Goal: Task Accomplishment & Management: Manage account settings

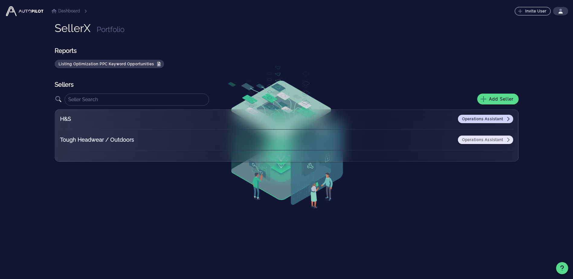
click at [473, 139] on span "Operations Assistant" at bounding box center [486, 139] width 48 height 5
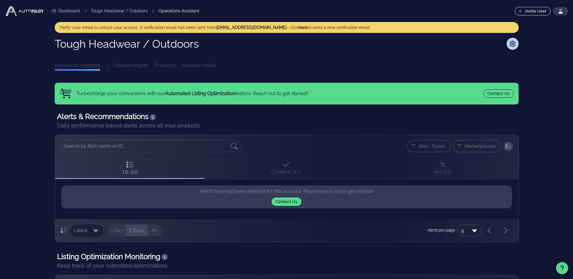
click at [479, 27] on div "Verify your email to unlock your access. A verification email has been sent fro…" at bounding box center [287, 27] width 454 height 6
click at [216, 27] on strong "[EMAIL_ADDRESS][DOMAIN_NAME]" at bounding box center [251, 27] width 70 height 5
drag, startPoint x: 212, startPoint y: 27, endPoint x: 216, endPoint y: 27, distance: 3.6
click at [216, 27] on div "Verify your email to unlock your access. A verification email has been sent fro…" at bounding box center [287, 27] width 454 height 6
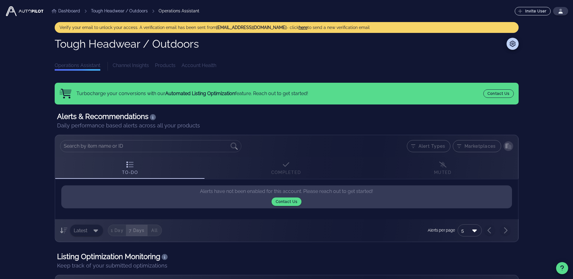
drag, startPoint x: 216, startPoint y: 27, endPoint x: 285, endPoint y: 26, distance: 69.2
click at [299, 26] on button "here" at bounding box center [303, 27] width 9 height 6
click at [212, 28] on div "Verify your email to unlock your access. A verification email has been sent fro…" at bounding box center [287, 27] width 454 height 6
drag, startPoint x: 213, startPoint y: 28, endPoint x: 270, endPoint y: 31, distance: 56.6
click at [270, 31] on div "Verify your email to unlock your access. A verification email has been sent fro…" at bounding box center [287, 27] width 464 height 11
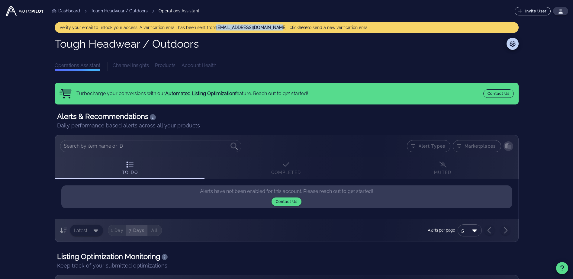
drag, startPoint x: 270, startPoint y: 31, endPoint x: 266, endPoint y: 29, distance: 4.5
copy strong "[EMAIL_ADDRESS][DOMAIN_NAME]"
click at [126, 65] on div "Channel Insights Products Account Health" at bounding box center [316, 66] width 406 height 9
click at [174, 65] on div "Channel Insights Products Account Health" at bounding box center [316, 66] width 406 height 9
click at [186, 67] on div "Channel Insights Products Account Health" at bounding box center [316, 66] width 406 height 9
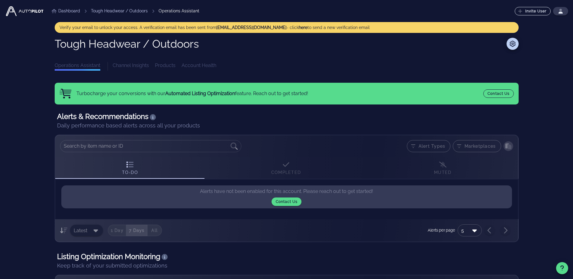
click at [187, 63] on div "Channel Insights Products Account Health" at bounding box center [316, 66] width 406 height 9
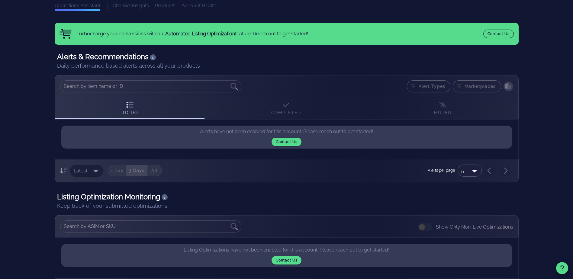
scroll to position [60, 0]
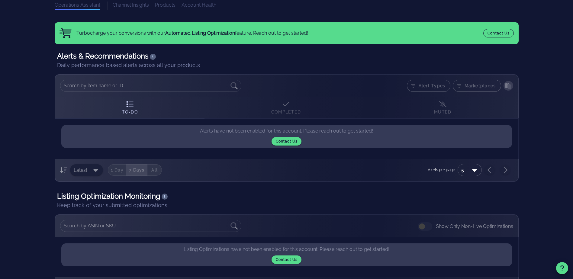
click at [287, 108] on div "To-Do Completed Muted" at bounding box center [286, 108] width 463 height 22
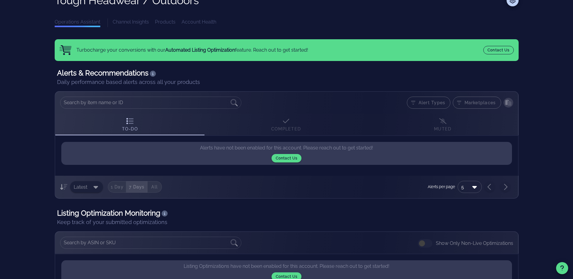
scroll to position [0, 0]
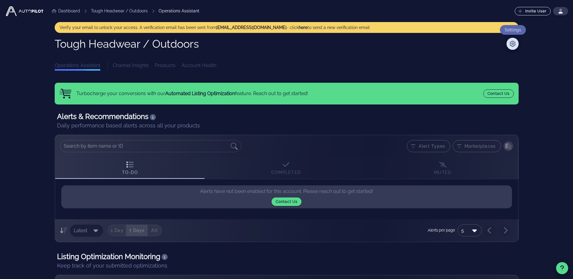
click at [513, 44] on icon at bounding box center [513, 44] width 6 height 6
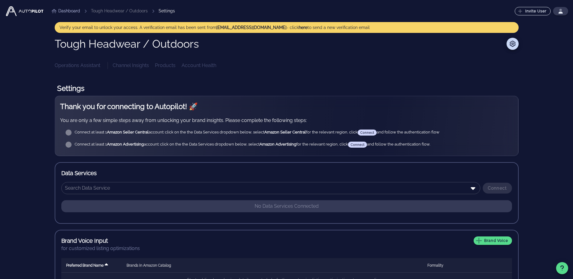
click at [364, 130] on div "Connect at least 1 Amazon Seller Central account: click on the the Data Service…" at bounding box center [292, 133] width 434 height 6
click at [334, 192] on input "text" at bounding box center [266, 188] width 403 height 10
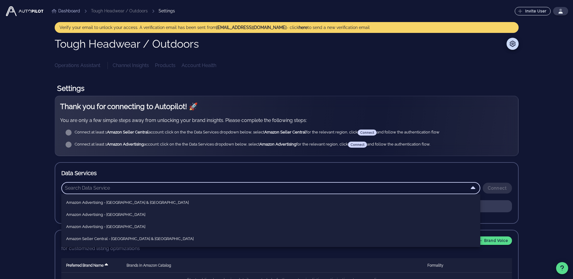
click at [161, 9] on div "Settings" at bounding box center [167, 11] width 16 height 6
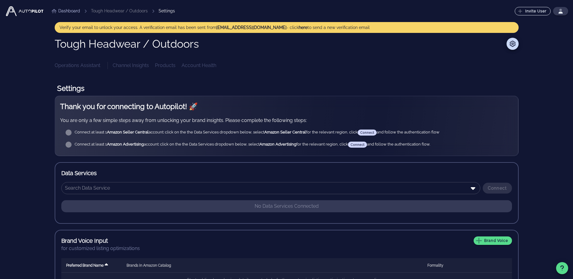
drag, startPoint x: 161, startPoint y: 9, endPoint x: 134, endPoint y: 11, distance: 27.0
click at [134, 11] on li "Tough Headwear / Outdoors" at bounding box center [119, 11] width 57 height 6
click at [560, 8] on button "button" at bounding box center [560, 11] width 15 height 8
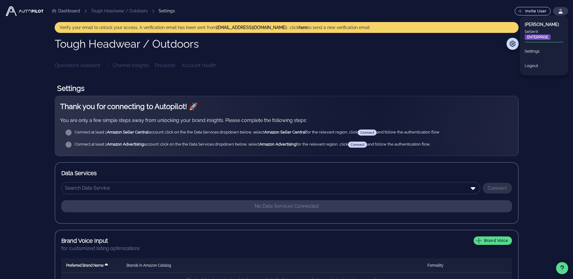
drag, startPoint x: 68, startPoint y: 15, endPoint x: 67, endPoint y: 11, distance: 4.1
click at [68, 14] on ul "Dashboard Tough Headwear / Outdoors Settings" at bounding box center [111, 10] width 134 height 17
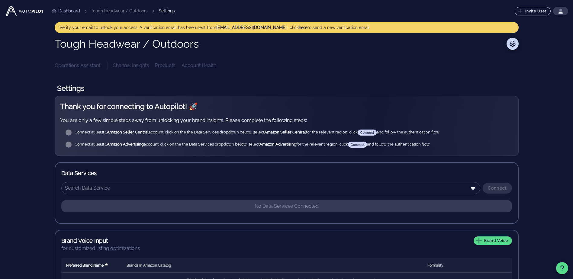
click at [67, 10] on link "Dashboard" at bounding box center [66, 11] width 28 height 6
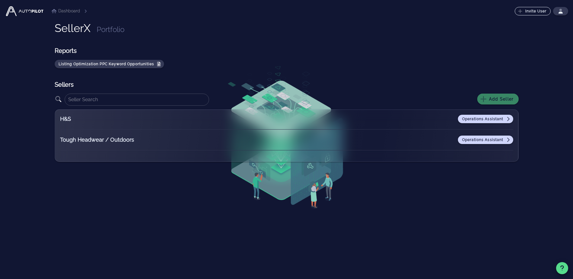
click at [498, 101] on span "Add Seller" at bounding box center [498, 98] width 32 height 5
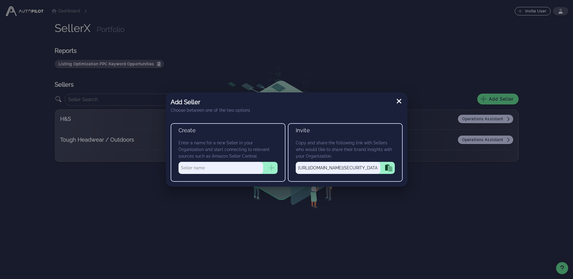
click at [388, 166] on icon "button" at bounding box center [387, 167] width 5 height 6
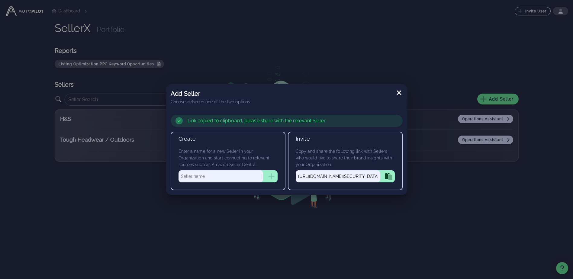
click at [253, 175] on input "text" at bounding box center [221, 176] width 85 height 12
type input "Big Fudge"
click at [400, 92] on icon at bounding box center [399, 92] width 7 height 7
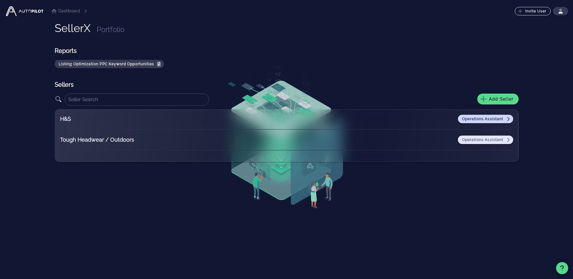
click at [502, 138] on span "Operations Assistant" at bounding box center [486, 139] width 48 height 5
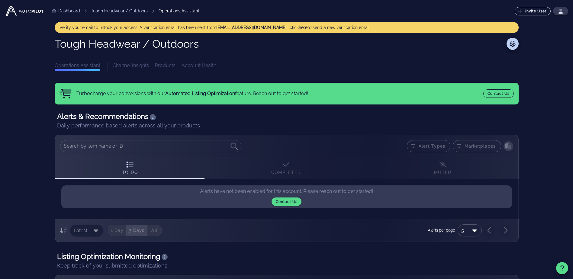
click at [121, 65] on div "Channel Insights Products Account Health" at bounding box center [316, 66] width 406 height 9
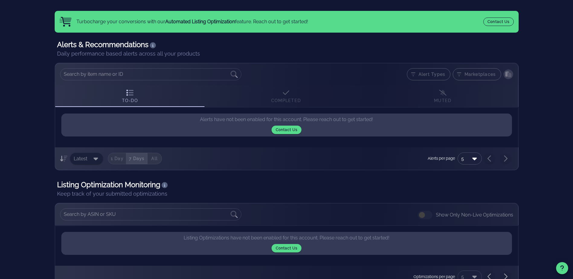
scroll to position [38, 0]
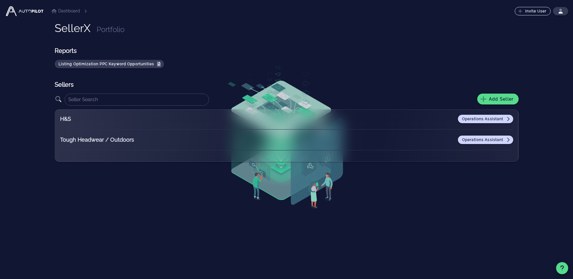
drag, startPoint x: 396, startPoint y: 120, endPoint x: 399, endPoint y: 119, distance: 3.2
click at [396, 120] on div "Operations Assistant" at bounding box center [344, 119] width 339 height 8
click at [503, 120] on span "Operations Assistant" at bounding box center [486, 119] width 48 height 5
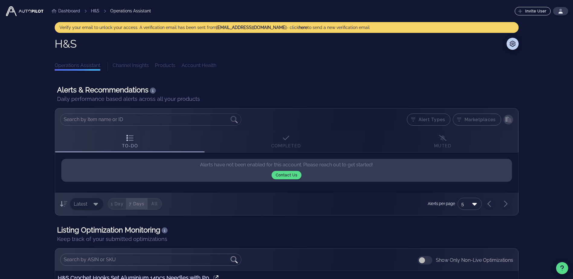
click at [488, 122] on span "Marketplaces" at bounding box center [477, 120] width 48 height 12
click at [486, 119] on span "Marketplaces" at bounding box center [477, 120] width 48 height 12
click at [485, 118] on span "Marketplaces" at bounding box center [477, 120] width 48 height 12
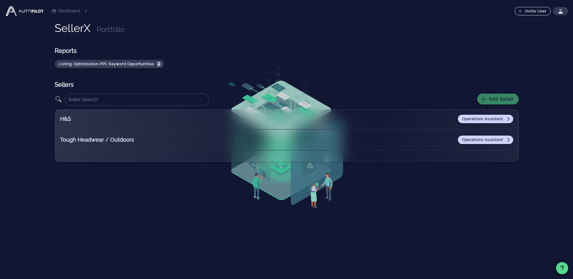
click at [497, 100] on span "Add Seller" at bounding box center [498, 98] width 32 height 5
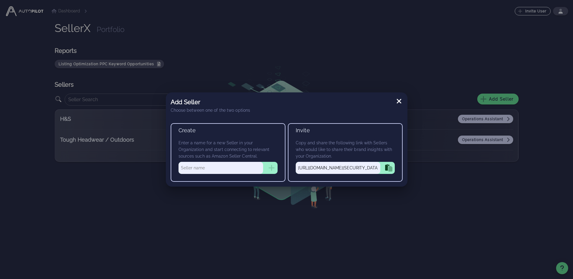
click at [204, 171] on input "text" at bounding box center [221, 168] width 85 height 12
type input "Big Fudge"
click at [273, 168] on icon "button" at bounding box center [272, 168] width 6 height 6
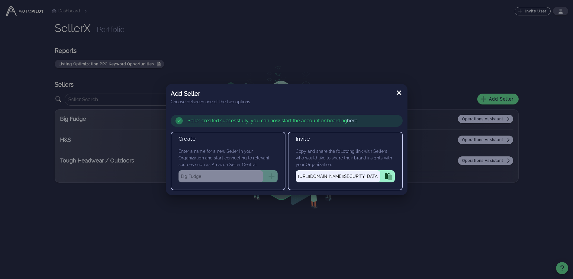
click at [349, 119] on link "here" at bounding box center [352, 121] width 10 height 6
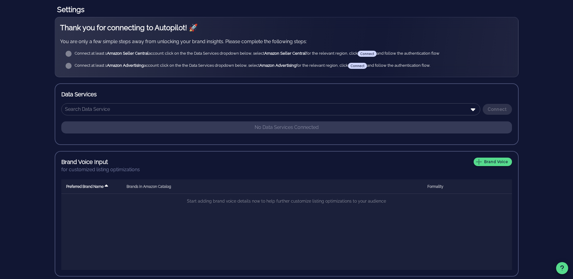
scroll to position [82, 0]
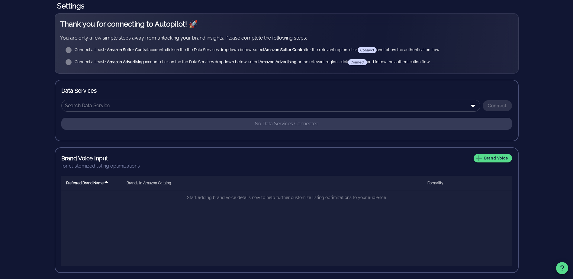
click at [491, 102] on div "Connect" at bounding box center [496, 105] width 32 height 11
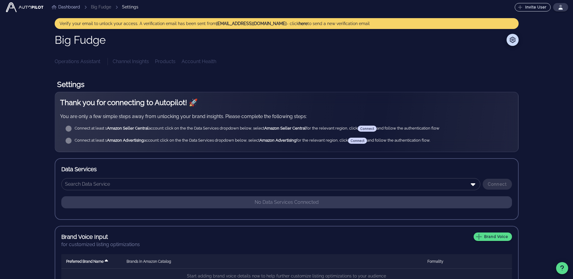
scroll to position [0, 0]
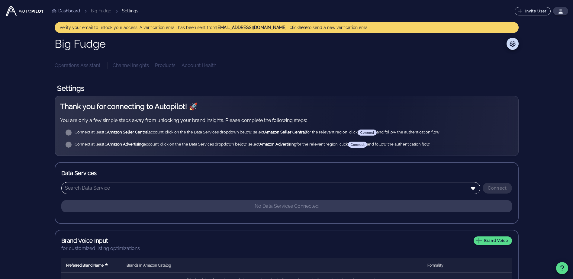
click at [361, 191] on input "text" at bounding box center [266, 188] width 403 height 10
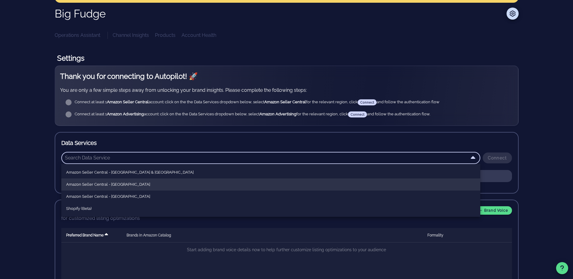
scroll to position [37, 0]
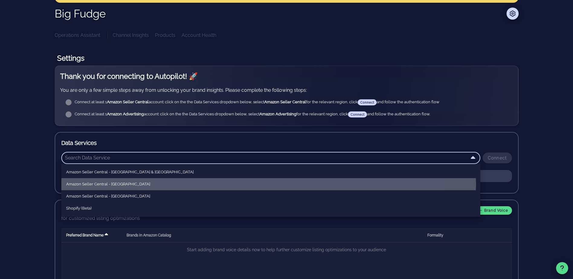
click at [187, 181] on div "Amazon Seller Central - [GEOGRAPHIC_DATA]" at bounding box center [270, 184] width 409 height 10
type input "Amazon Seller Central - [GEOGRAPHIC_DATA]"
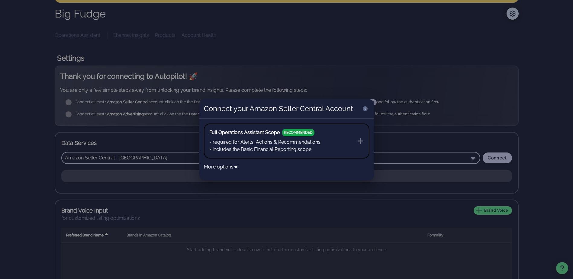
click at [317, 135] on div "Full Operations Assistant Scope RECOMMENDED" at bounding box center [264, 132] width 111 height 7
click at [357, 139] on icon at bounding box center [360, 140] width 7 height 7
click at [361, 139] on icon at bounding box center [360, 140] width 7 height 7
click at [231, 168] on button "More options" at bounding box center [221, 166] width 34 height 7
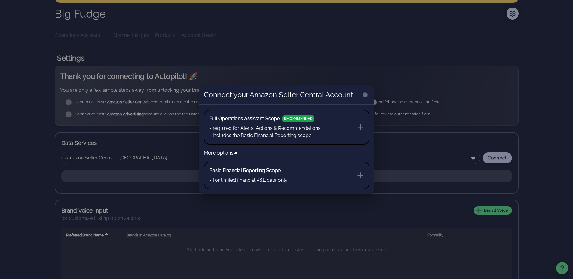
click at [367, 124] on button "Full Operations Assistant Scope RECOMMENDED - required for Alerts, Actions & Re…" at bounding box center [287, 127] width 166 height 35
click at [360, 125] on icon at bounding box center [360, 127] width 7 height 7
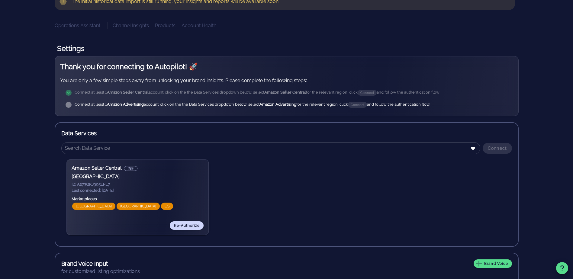
scroll to position [30, 0]
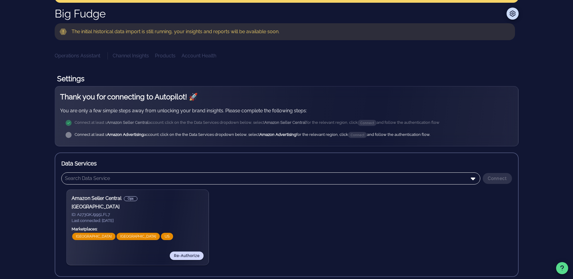
click at [191, 177] on input "text" at bounding box center [266, 179] width 403 height 10
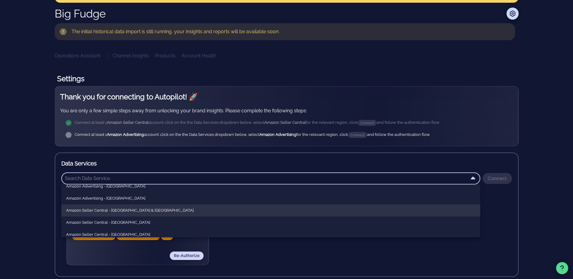
scroll to position [37, 0]
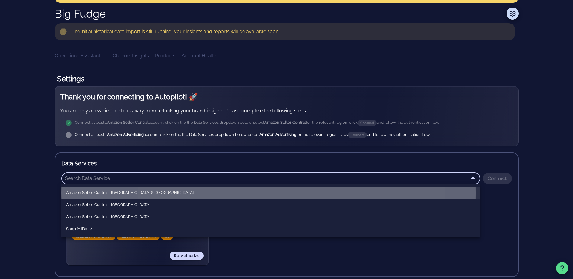
click at [192, 195] on div "Amazon Seller Central - [GEOGRAPHIC_DATA] & [GEOGRAPHIC_DATA]" at bounding box center [270, 192] width 409 height 5
type input "Amazon Seller Central - [GEOGRAPHIC_DATA] & [GEOGRAPHIC_DATA]"
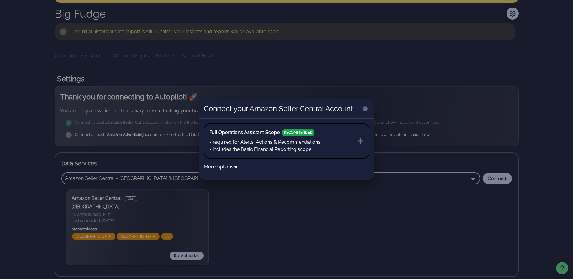
click at [332, 141] on button "Full Operations Assistant Scope RECOMMENDED - required for Alerts, Actions & Re…" at bounding box center [287, 141] width 166 height 35
click at [360, 140] on icon at bounding box center [360, 140] width 7 height 7
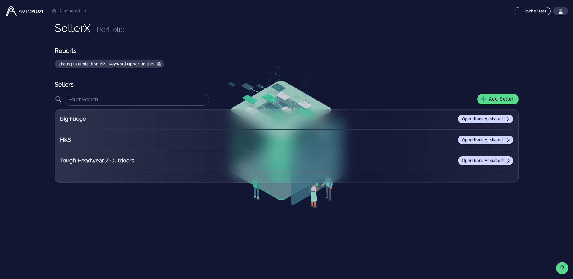
click at [517, 120] on div "Big Fudge Operations Assistant H&S Operations Assistant Tough Headwear / Outdoo…" at bounding box center [287, 145] width 464 height 73
click at [504, 119] on span "Operations Assistant" at bounding box center [486, 119] width 48 height 5
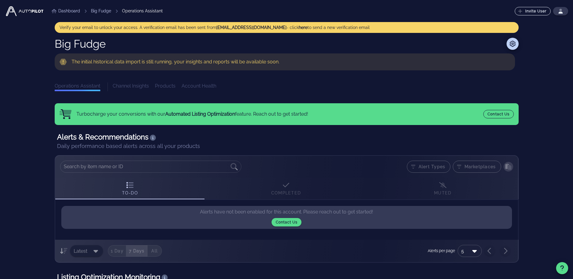
click at [124, 88] on div "Channel Insights Products Account Health" at bounding box center [316, 86] width 406 height 9
click at [124, 86] on div "Channel Insights Products Account Health" at bounding box center [316, 86] width 406 height 9
drag, startPoint x: 124, startPoint y: 86, endPoint x: 98, endPoint y: 118, distance: 42.1
click at [98, 118] on div "Turbocharge your conversions with our Automated Listing Optimization feature. R…" at bounding box center [295, 114] width 438 height 8
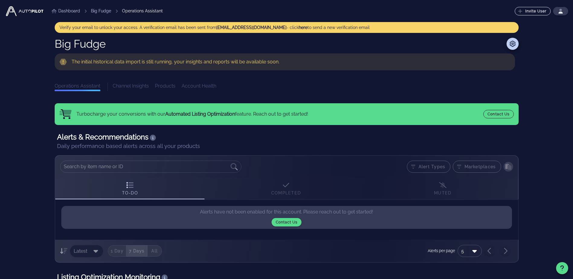
click at [506, 42] on div at bounding box center [313, 44] width 409 height 12
click at [509, 42] on icon at bounding box center [512, 44] width 7 height 6
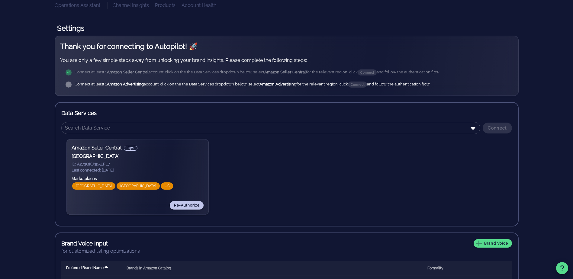
scroll to position [91, 0]
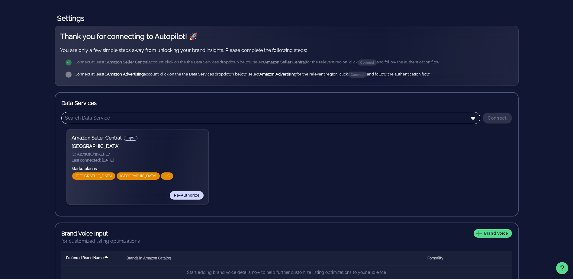
click at [477, 118] on div "​" at bounding box center [270, 118] width 419 height 12
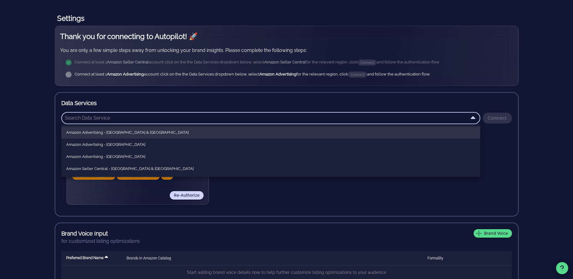
click at [338, 134] on div "Amazon Advertising - [GEOGRAPHIC_DATA] & [GEOGRAPHIC_DATA]" at bounding box center [270, 132] width 409 height 5
type input "Amazon Advertising - [GEOGRAPHIC_DATA] & [GEOGRAPHIC_DATA]"
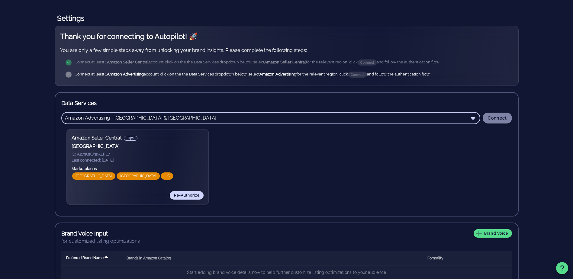
click at [486, 119] on button "Connect" at bounding box center [497, 118] width 29 height 11
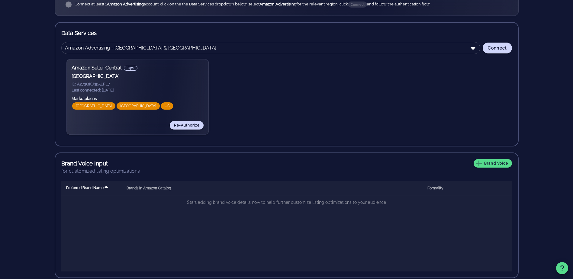
scroll to position [166, 0]
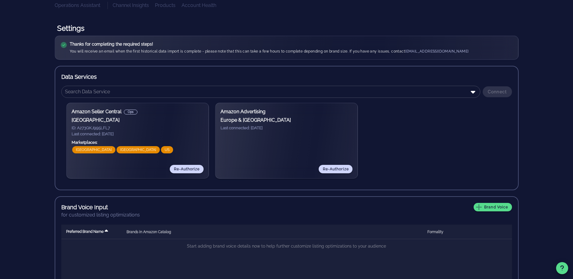
scroll to position [91, 0]
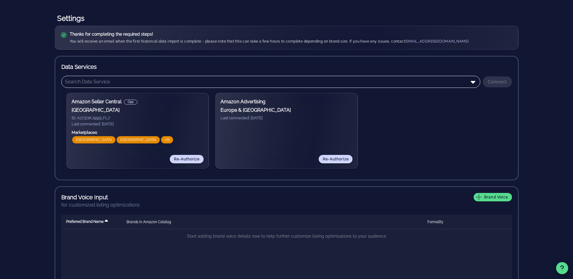
click at [470, 82] on icon at bounding box center [473, 81] width 7 height 7
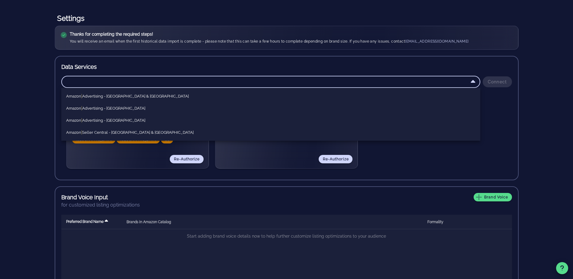
click at [390, 163] on div "Amazon Seller Central Ops [GEOGRAPHIC_DATA] ID: A273QKJ995LFL7 Last connected: …" at bounding box center [286, 131] width 451 height 86
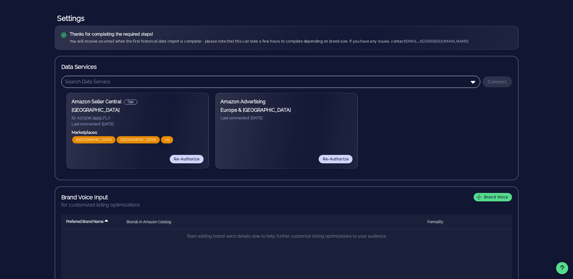
click at [303, 80] on input "text" at bounding box center [266, 82] width 403 height 10
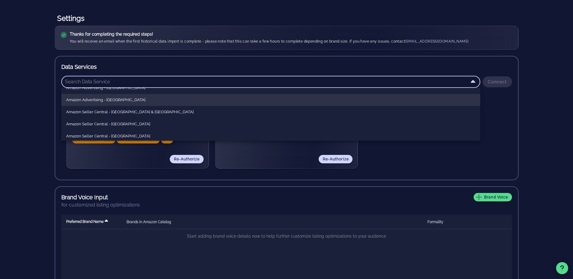
scroll to position [30, 0]
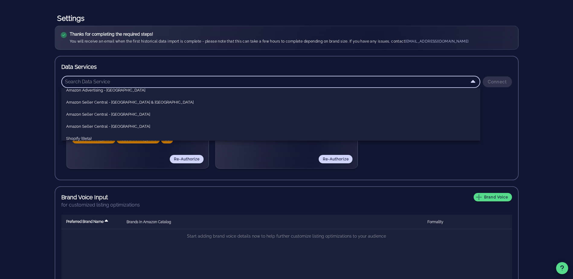
click at [399, 166] on div "Amazon Seller Central Ops [GEOGRAPHIC_DATA] ID: A273QKJ995LFL7 Last connected: …" at bounding box center [286, 131] width 451 height 86
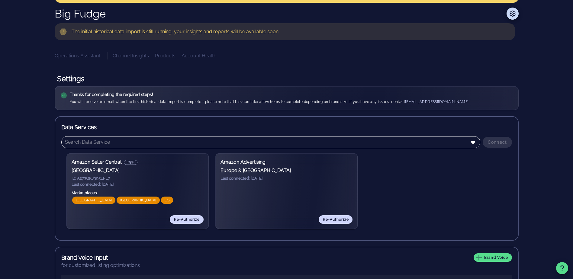
click at [430, 143] on input "text" at bounding box center [266, 142] width 403 height 10
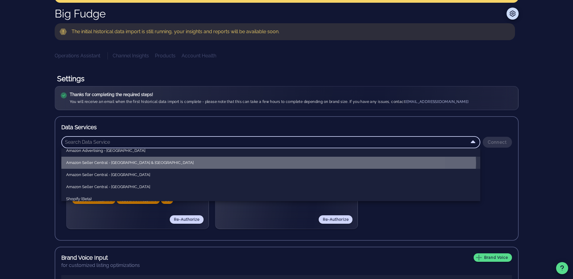
click at [415, 163] on div "Amazon Seller Central - [GEOGRAPHIC_DATA] & [GEOGRAPHIC_DATA]" at bounding box center [270, 162] width 409 height 5
type input "Amazon Seller Central - [GEOGRAPHIC_DATA] & [GEOGRAPHIC_DATA]"
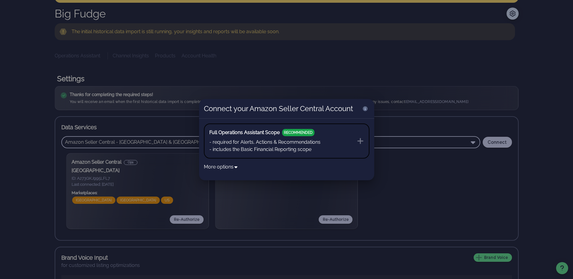
click at [291, 136] on span "RECOMMENDED" at bounding box center [298, 132] width 32 height 7
click at [361, 139] on icon at bounding box center [360, 140] width 7 height 7
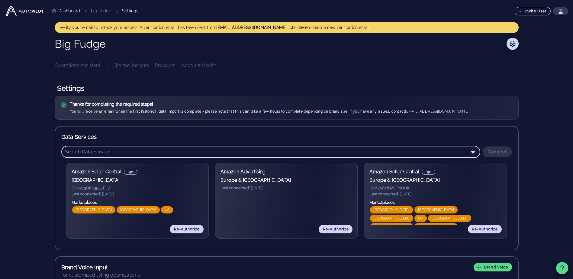
click at [468, 149] on input "text" at bounding box center [266, 152] width 403 height 10
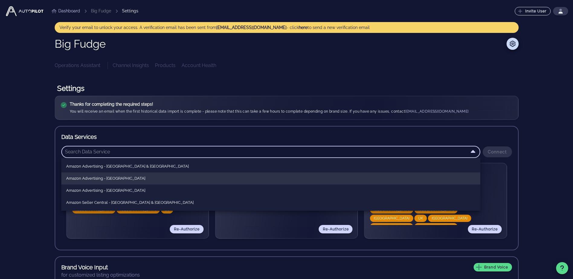
click at [418, 177] on div "Amazon Advertising - [GEOGRAPHIC_DATA]" at bounding box center [270, 178] width 409 height 5
type input "Amazon Advertising - [GEOGRAPHIC_DATA]"
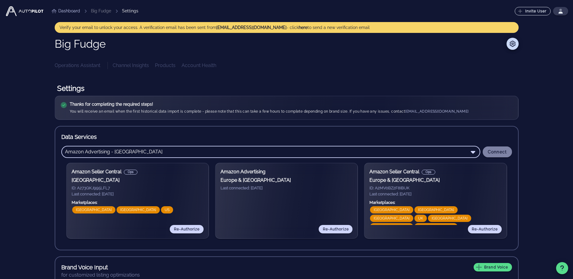
click at [495, 150] on span "Connect" at bounding box center [498, 152] width 20 height 5
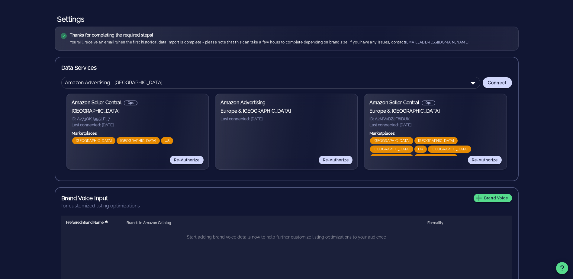
scroll to position [109, 0]
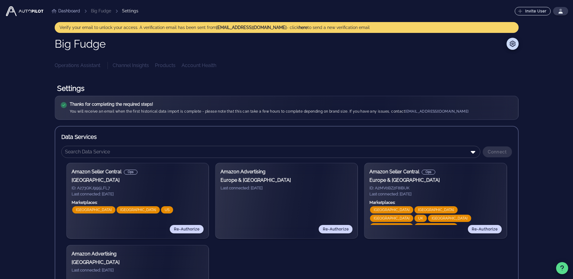
drag, startPoint x: 159, startPoint y: 89, endPoint x: 156, endPoint y: 73, distance: 16.5
click at [159, 89] on h1 "Settings" at bounding box center [287, 88] width 464 height 15
click at [299, 26] on button "here" at bounding box center [303, 27] width 9 height 6
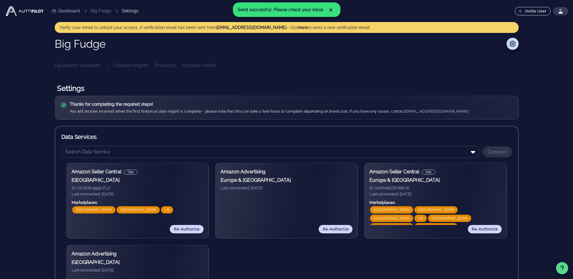
click at [284, 61] on div "Big Fudge Operations Assistant Channel Insights Products Account Health" at bounding box center [287, 53] width 464 height 31
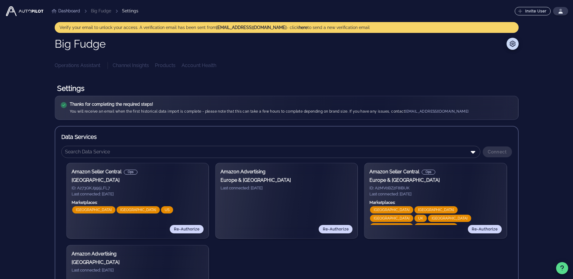
click at [357, 88] on h1 "Settings" at bounding box center [287, 88] width 464 height 15
click at [68, 63] on div "Operations Assistant Channel Insights Products Account Health" at bounding box center [287, 65] width 464 height 7
click at [101, 11] on li "Big Fudge" at bounding box center [101, 11] width 20 height 6
click at [67, 9] on link "Dashboard" at bounding box center [66, 11] width 28 height 6
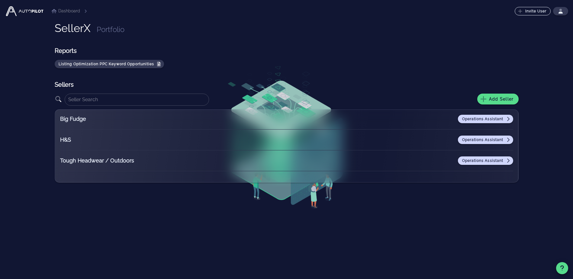
click at [306, 128] on div "Big Fudge Operations Assistant" at bounding box center [286, 122] width 453 height 15
drag, startPoint x: 364, startPoint y: 195, endPoint x: 402, endPoint y: 164, distance: 48.6
click at [365, 194] on div "SellerX Portfolio Reports Listing Optimization PPC Keyword Opportunities Seller…" at bounding box center [287, 151] width 464 height 258
click at [510, 120] on icon at bounding box center [508, 119] width 5 height 5
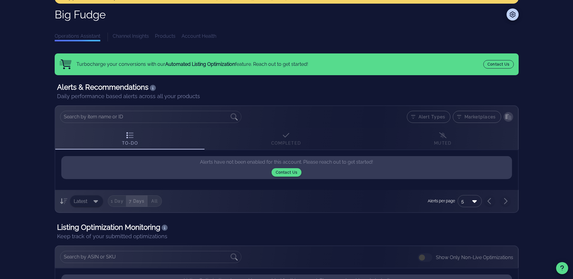
scroll to position [8, 0]
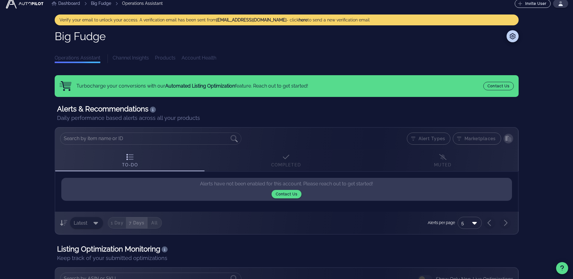
click at [118, 52] on div "Big Fudge Operations Assistant Channel Insights Products Account Health" at bounding box center [287, 46] width 464 height 33
click at [118, 57] on div "Channel Insights Products Account Health" at bounding box center [316, 58] width 406 height 9
click at [140, 110] on h1 "Alerts & Recommendations" at bounding box center [286, 109] width 459 height 10
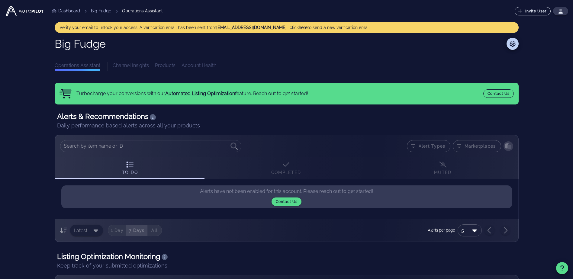
drag, startPoint x: 113, startPoint y: 66, endPoint x: 120, endPoint y: 64, distance: 7.6
click at [113, 66] on div "Channel Insights Products Account Health" at bounding box center [316, 66] width 406 height 9
drag, startPoint x: 510, startPoint y: 43, endPoint x: 513, endPoint y: 40, distance: 3.4
click at [511, 43] on icon at bounding box center [512, 44] width 7 height 6
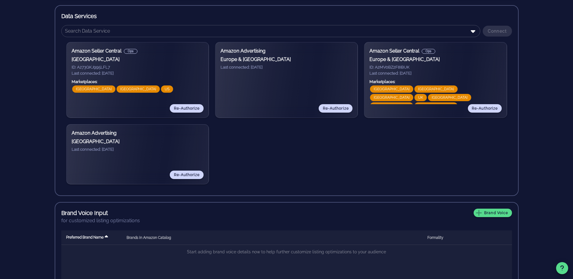
scroll to position [176, 0]
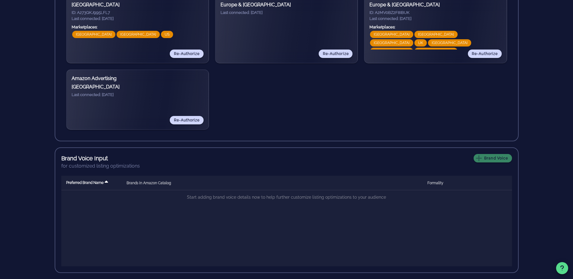
click at [489, 157] on span "Brand Voice" at bounding box center [492, 158] width 31 height 5
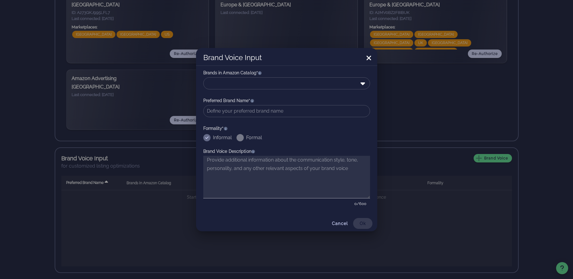
click at [367, 57] on icon at bounding box center [369, 58] width 5 height 5
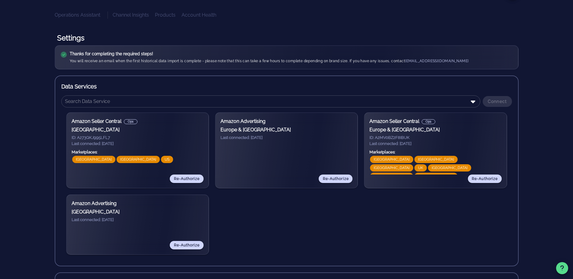
scroll to position [0, 0]
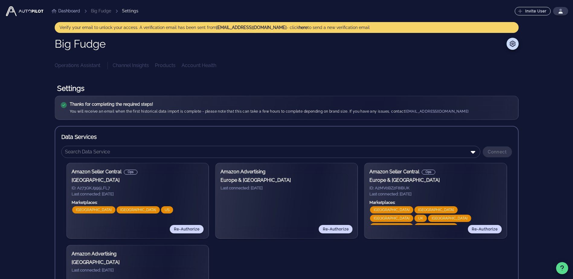
click at [130, 178] on h3 "[GEOGRAPHIC_DATA]" at bounding box center [138, 180] width 132 height 7
click at [64, 9] on link "Dashboard" at bounding box center [66, 11] width 28 height 6
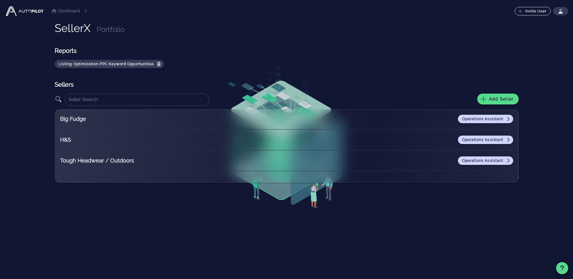
click at [327, 134] on div "Big Fudge Operations Assistant H&S Operations Assistant Tough Headwear / Outdoo…" at bounding box center [287, 145] width 464 height 73
click at [509, 140] on icon at bounding box center [508, 140] width 2 height 4
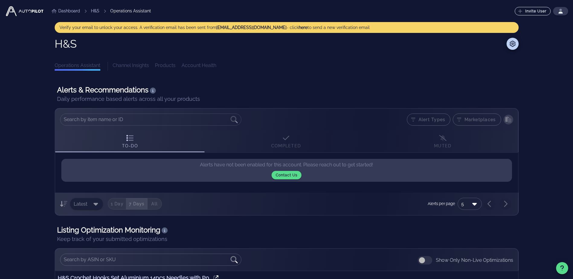
click at [64, 8] on link "Dashboard" at bounding box center [66, 11] width 28 height 6
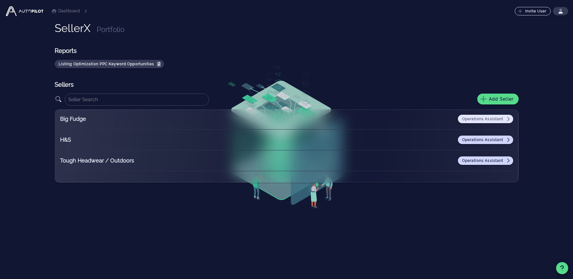
click at [498, 120] on span "Operations Assistant" at bounding box center [486, 119] width 48 height 5
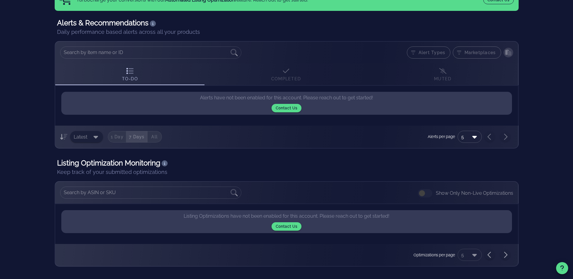
scroll to position [98, 0]
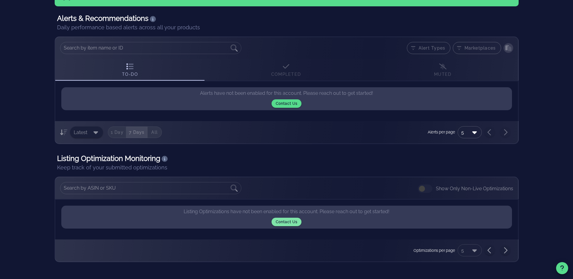
click at [292, 222] on span "contact us" at bounding box center [287, 222] width 22 height 4
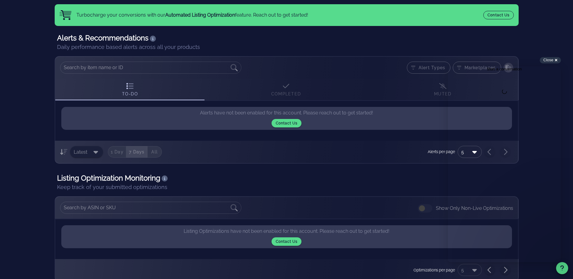
scroll to position [68, 0]
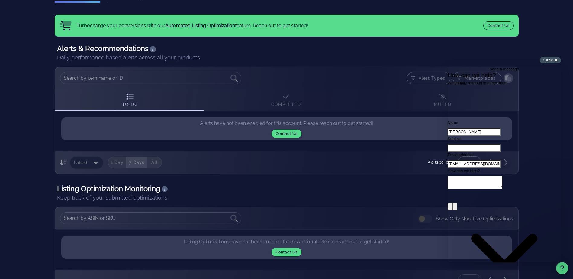
click at [550, 60] on span "Close" at bounding box center [549, 60] width 10 height 5
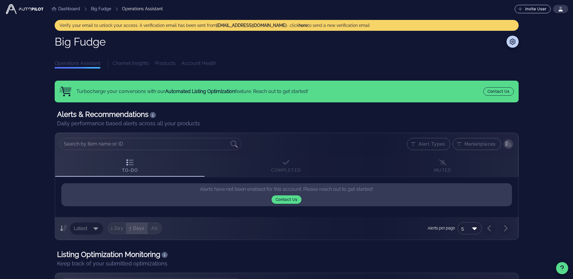
scroll to position [0, 0]
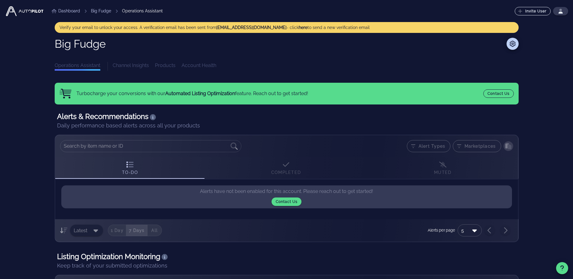
click at [73, 11] on link "Dashboard" at bounding box center [66, 11] width 28 height 6
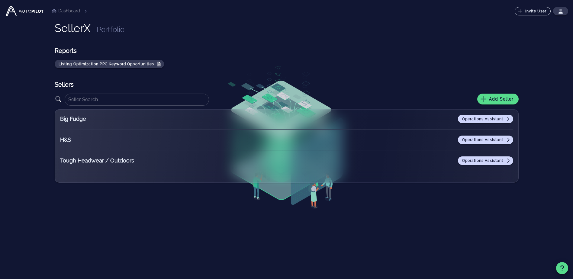
scroll to position [1, 0]
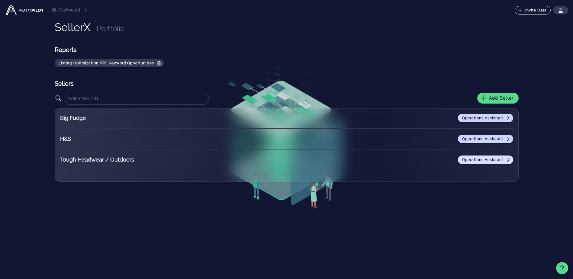
click at [502, 156] on link "Operations Assistant" at bounding box center [485, 160] width 55 height 8
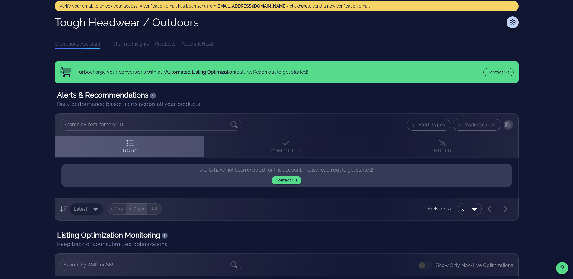
scroll to position [8, 0]
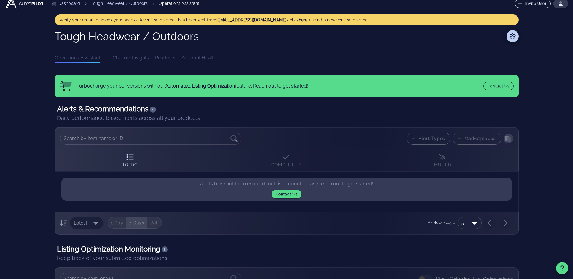
click at [126, 54] on div "Tough Headwear / Outdoors Operations Assistant Channel Insights Products Accoun…" at bounding box center [287, 46] width 464 height 33
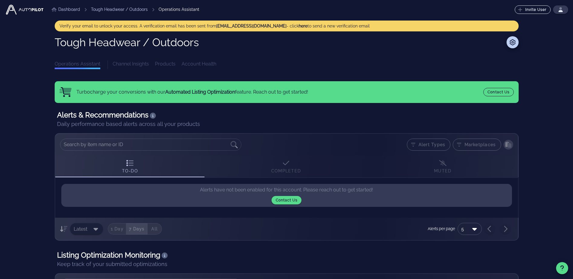
scroll to position [0, 0]
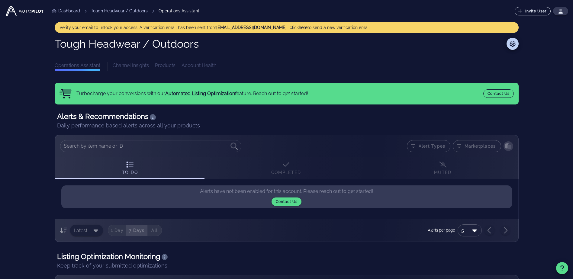
click at [56, 8] on ul "Dashboard Tough Headwear / Outdoors Operations Assistant" at bounding box center [123, 10] width 159 height 17
click at [62, 11] on link "Dashboard" at bounding box center [66, 11] width 28 height 6
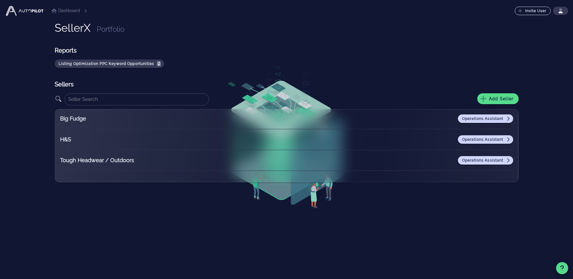
scroll to position [1, 0]
click at [467, 122] on div "Big Fudge Operations Assistant" at bounding box center [286, 121] width 453 height 15
click at [468, 119] on span "Operations Assistant" at bounding box center [486, 118] width 48 height 5
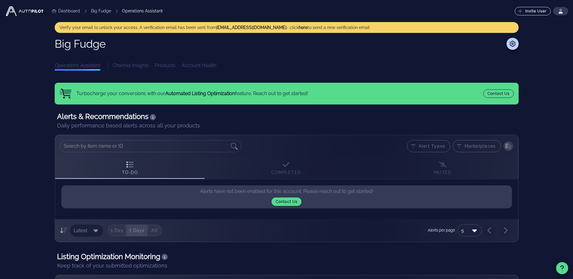
click at [70, 10] on link "Dashboard" at bounding box center [66, 11] width 28 height 6
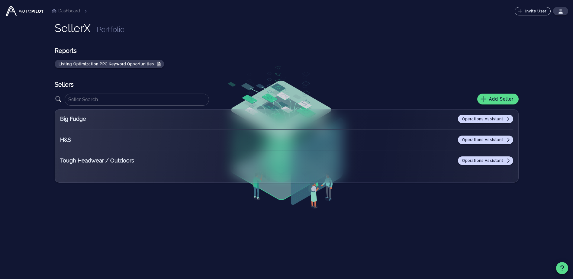
click at [469, 134] on div "Big Fudge Operations Assistant H&S Operations Assistant Tough Headwear / Outdoo…" at bounding box center [287, 145] width 464 height 73
click at [469, 137] on link "Operations Assistant" at bounding box center [485, 140] width 55 height 8
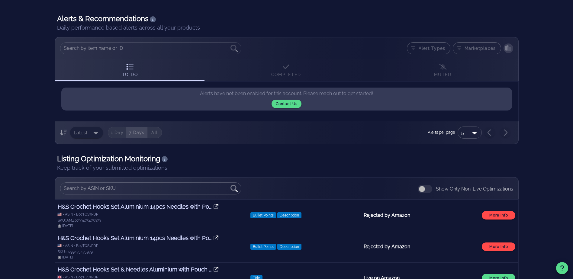
scroll to position [39, 0]
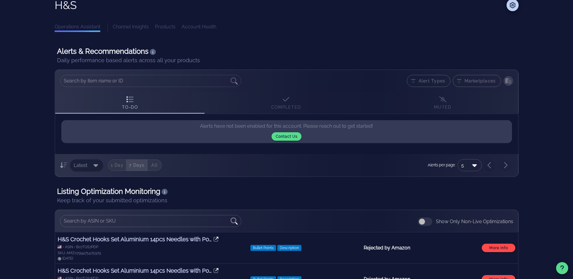
click at [273, 109] on div "To-Do Completed Muted" at bounding box center [286, 103] width 463 height 22
click at [279, 102] on div "To-Do Completed Muted" at bounding box center [286, 103] width 463 height 22
click at [470, 76] on span "Marketplaces" at bounding box center [477, 81] width 48 height 12
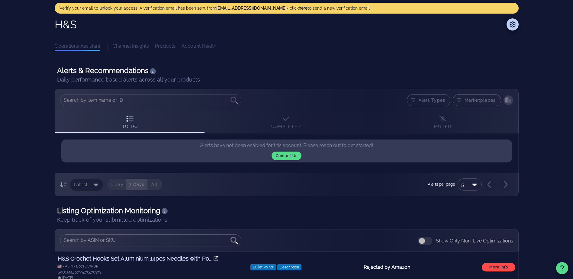
scroll to position [8, 0]
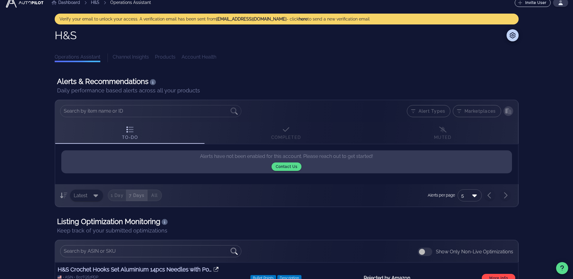
click at [125, 53] on div "H&S Operations Assistant Channel Insights Products Account Health" at bounding box center [287, 45] width 464 height 33
click at [221, 47] on div "H&S Operations Assistant Channel Insights Products Account Health" at bounding box center [287, 45] width 464 height 33
click at [201, 57] on div "Channel Insights Products Account Health" at bounding box center [316, 57] width 406 height 9
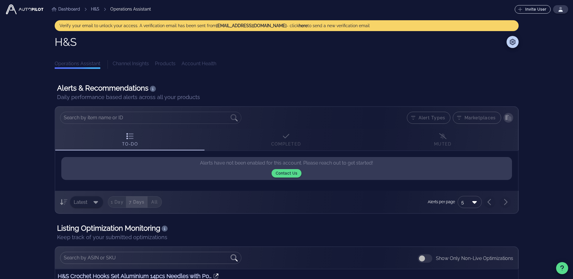
scroll to position [0, 0]
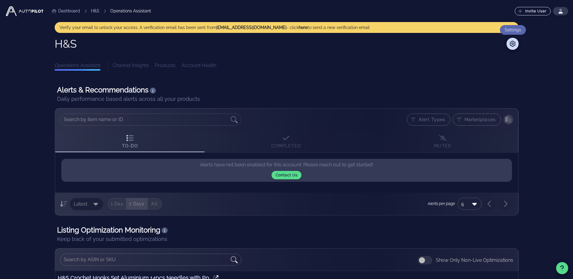
click at [515, 40] on span at bounding box center [512, 43] width 7 height 7
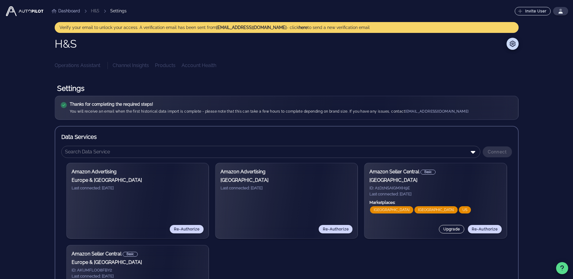
click at [65, 12] on link "Dashboard" at bounding box center [66, 11] width 28 height 6
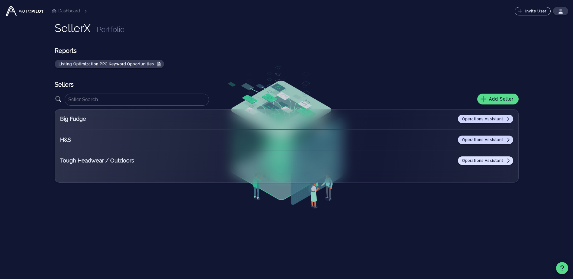
click at [485, 161] on span "Operations Assistant" at bounding box center [486, 160] width 48 height 5
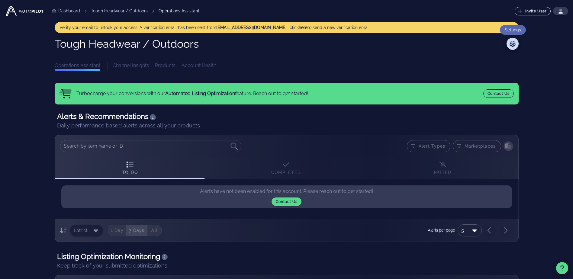
click at [509, 44] on span at bounding box center [513, 43] width 12 height 7
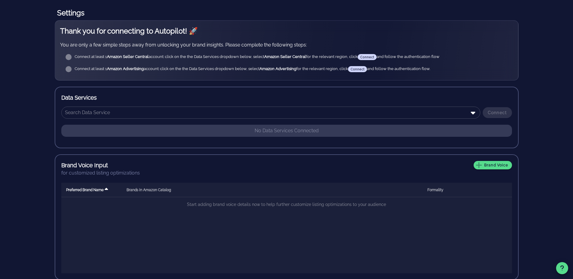
scroll to position [82, 0]
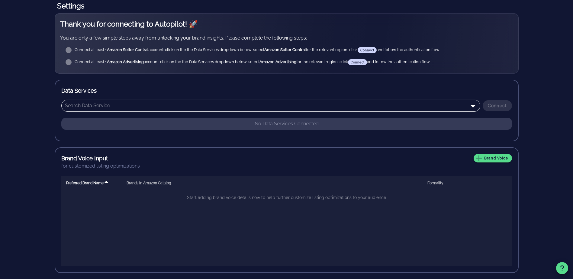
click at [450, 101] on input "text" at bounding box center [266, 106] width 403 height 10
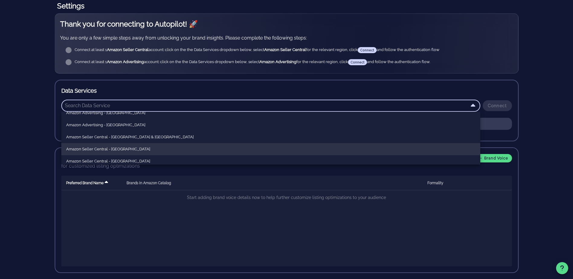
scroll to position [30, 0]
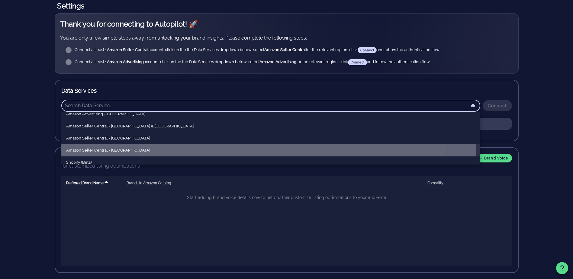
click at [312, 144] on div "Amazon Seller Central - [GEOGRAPHIC_DATA]" at bounding box center [270, 150] width 419 height 12
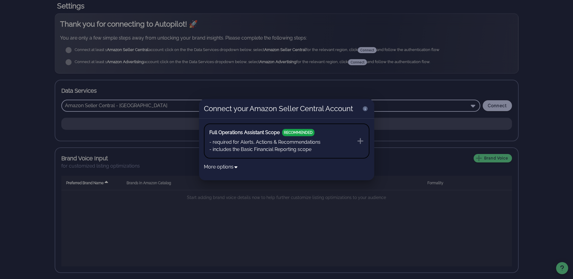
click at [231, 202] on div at bounding box center [286, 139] width 573 height 279
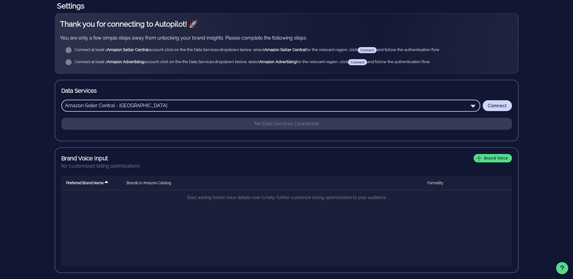
click at [275, 111] on div "Amazon Seller Central - [GEOGRAPHIC_DATA]" at bounding box center [271, 106] width 412 height 12
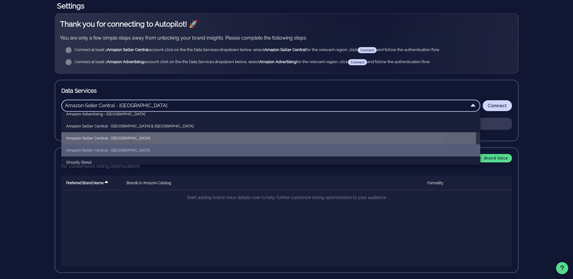
click at [217, 143] on div "Amazon Seller Central - [GEOGRAPHIC_DATA]" at bounding box center [270, 139] width 409 height 10
type input "Amazon Seller Central - [GEOGRAPHIC_DATA]"
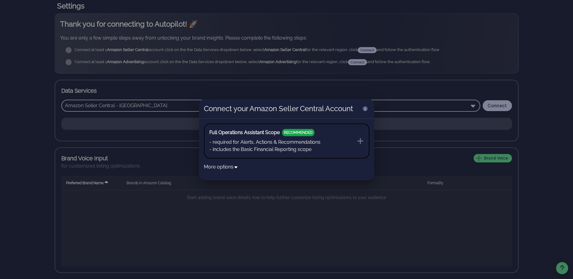
click at [358, 139] on icon at bounding box center [360, 140] width 7 height 7
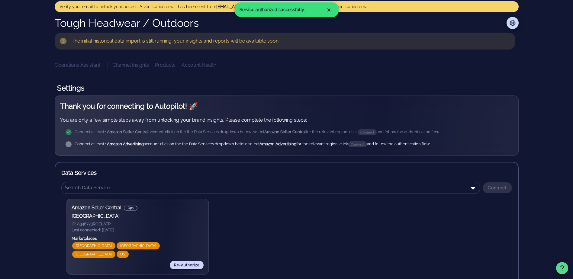
scroll to position [30, 0]
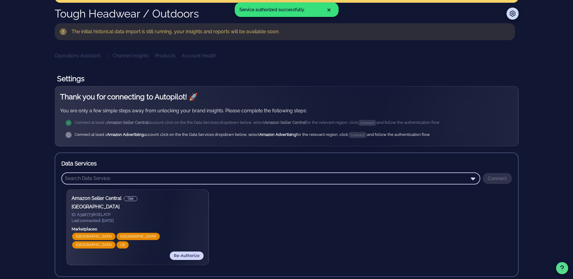
click at [330, 179] on input "text" at bounding box center [266, 179] width 403 height 10
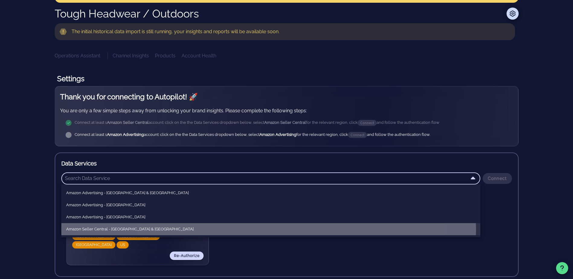
click at [166, 226] on div "Amazon Seller Central - [GEOGRAPHIC_DATA] & [GEOGRAPHIC_DATA]" at bounding box center [270, 230] width 409 height 10
type input "Amazon Seller Central - [GEOGRAPHIC_DATA] & [GEOGRAPHIC_DATA]"
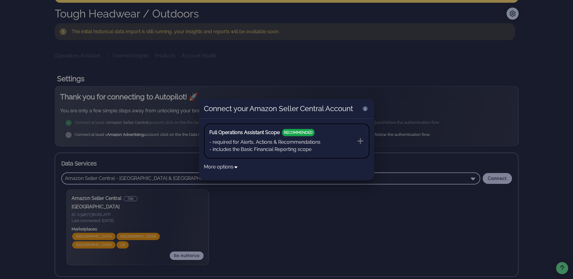
click at [301, 148] on li "- includes the Basic Financial Reporting scope" at bounding box center [264, 149] width 111 height 7
click at [355, 138] on button "Full Operations Assistant Scope RECOMMENDED - required for Alerts, Actions & Re…" at bounding box center [287, 141] width 166 height 35
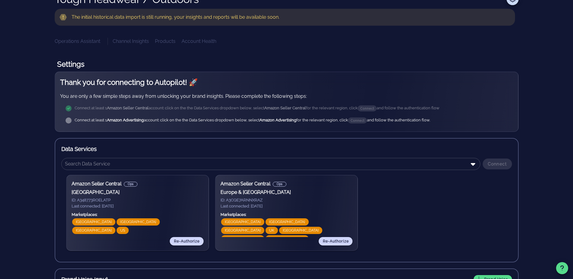
scroll to position [60, 0]
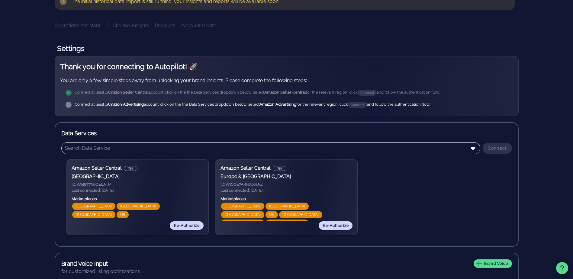
click at [298, 147] on input "text" at bounding box center [266, 149] width 403 height 10
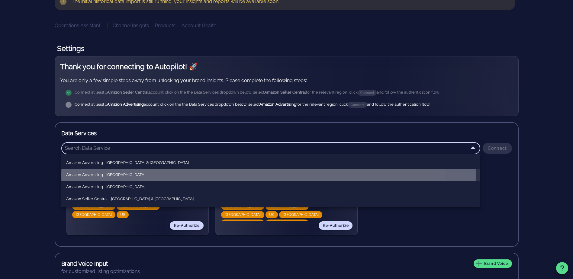
click at [283, 170] on div "Amazon Advertising - [GEOGRAPHIC_DATA]" at bounding box center [270, 175] width 409 height 10
type input "Amazon Advertising - [GEOGRAPHIC_DATA]"
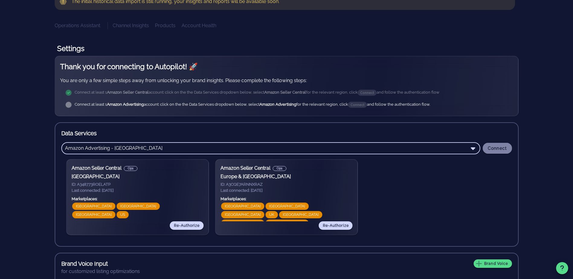
click at [496, 148] on span "Connect" at bounding box center [498, 148] width 20 height 5
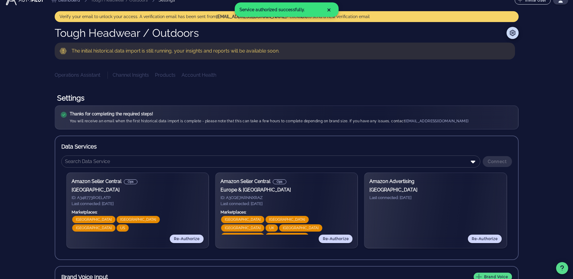
scroll to position [30, 0]
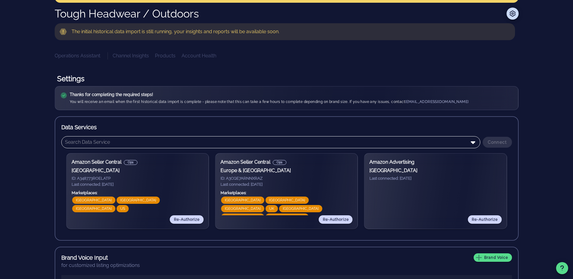
click at [469, 141] on div at bounding box center [472, 142] width 8 height 7
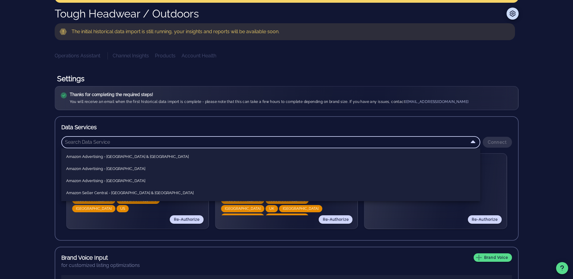
click at [469, 141] on div at bounding box center [472, 142] width 8 height 7
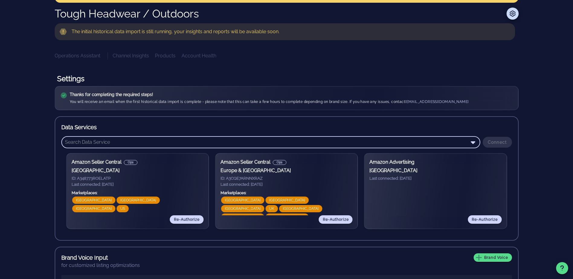
click at [468, 140] on div at bounding box center [472, 142] width 8 height 7
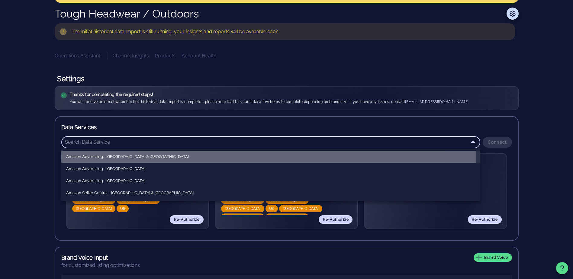
click at [229, 159] on div "Amazon Advertising - Europe & India" at bounding box center [270, 156] width 409 height 5
type input "Amazon Advertising - Europe & India"
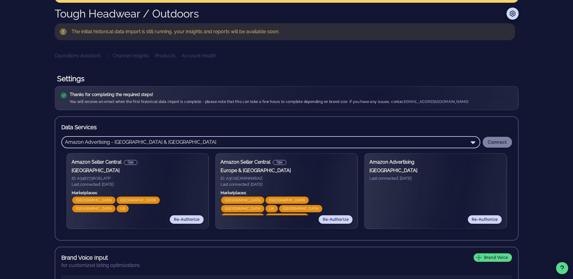
click at [505, 138] on button "Connect" at bounding box center [497, 142] width 29 height 11
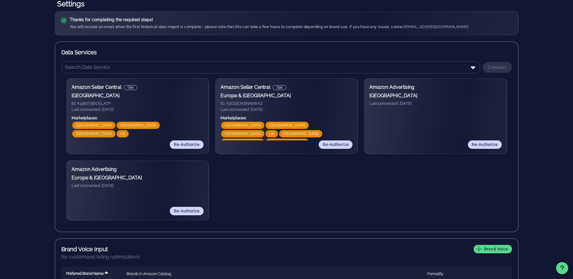
scroll to position [121, 0]
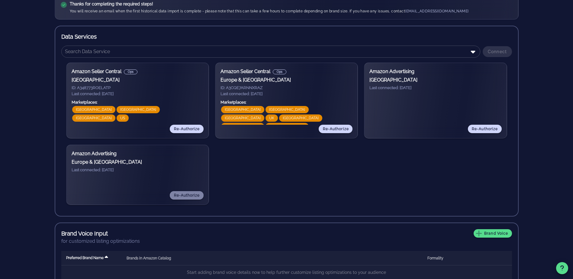
click at [176, 194] on span "Re-Authorize" at bounding box center [186, 195] width 26 height 4
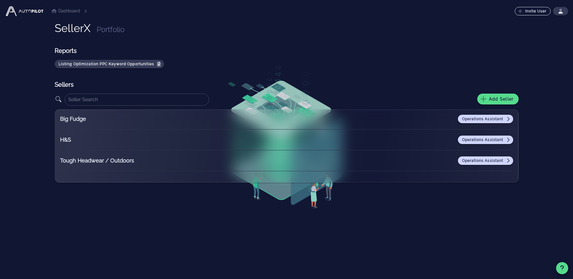
click at [425, 163] on div "Operations Assistant" at bounding box center [344, 161] width 339 height 8
click at [469, 161] on span "Operations Assistant" at bounding box center [486, 160] width 48 height 5
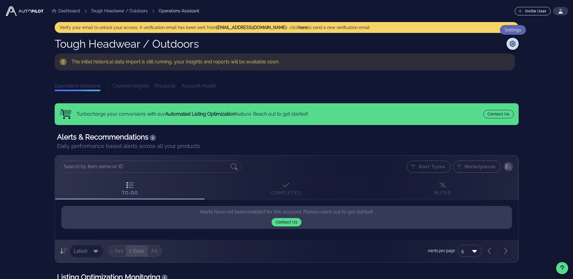
click at [514, 41] on icon at bounding box center [512, 44] width 7 height 6
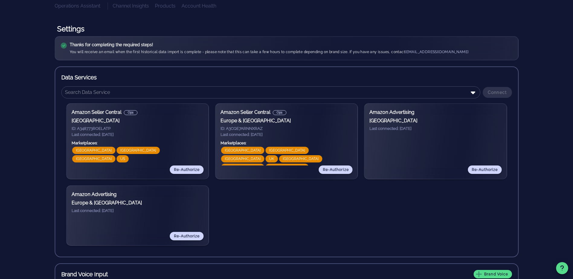
scroll to position [91, 0]
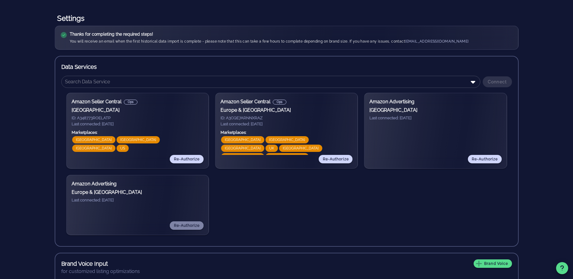
click at [181, 227] on span "Re-Authorize" at bounding box center [186, 226] width 26 height 4
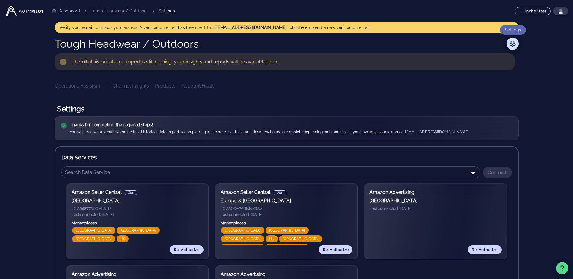
click at [513, 47] on span at bounding box center [512, 43] width 7 height 7
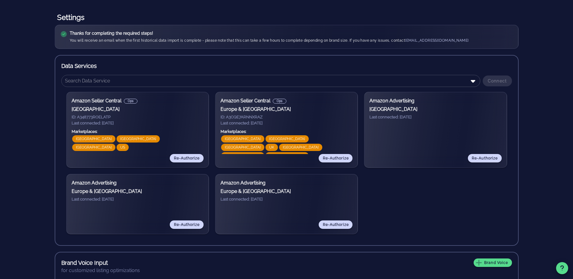
scroll to position [121, 0]
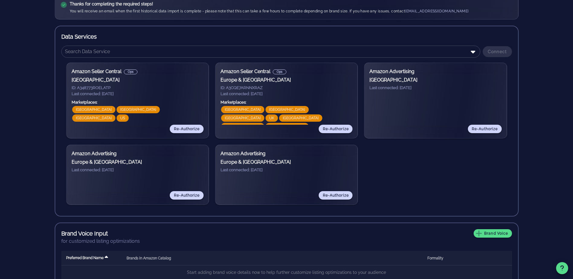
click at [183, 175] on div "Amazon Advertising Europe & India Last connected: 2025-09-02" at bounding box center [138, 170] width 132 height 41
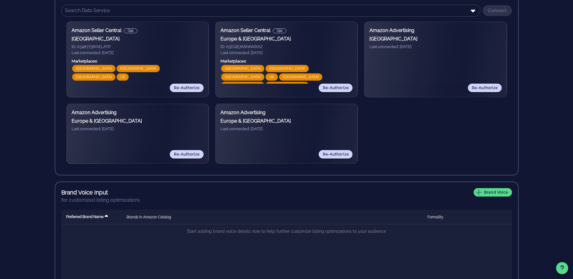
scroll to position [196, 0]
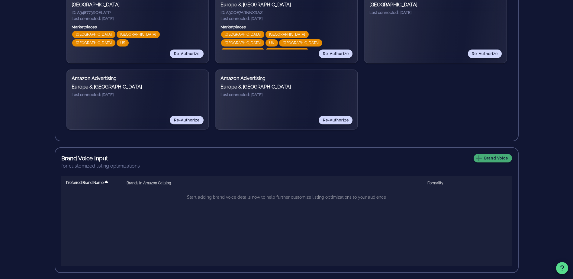
click at [486, 157] on span "Brand Voice" at bounding box center [492, 158] width 31 height 5
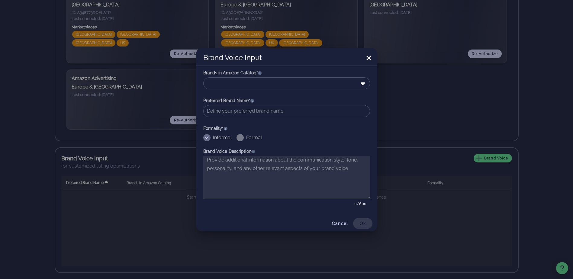
click at [370, 55] on icon at bounding box center [368, 57] width 7 height 7
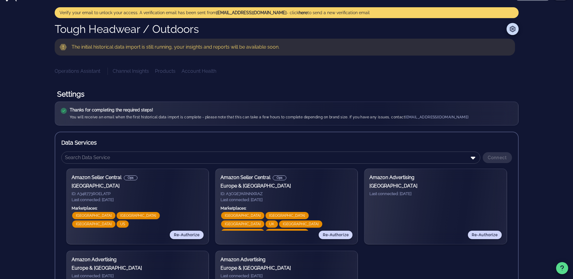
scroll to position [0, 0]
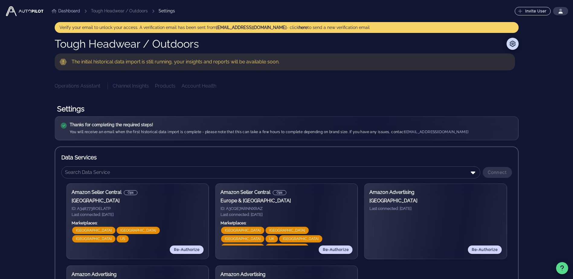
click at [64, 13] on link "Dashboard" at bounding box center [66, 11] width 28 height 6
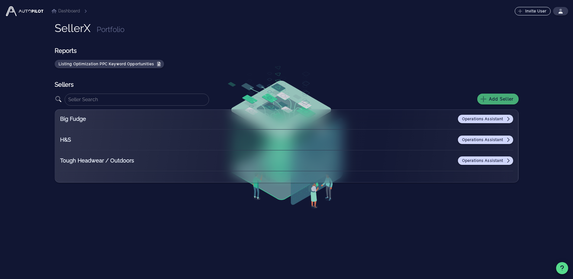
click at [501, 103] on button "Add Seller" at bounding box center [497, 99] width 41 height 11
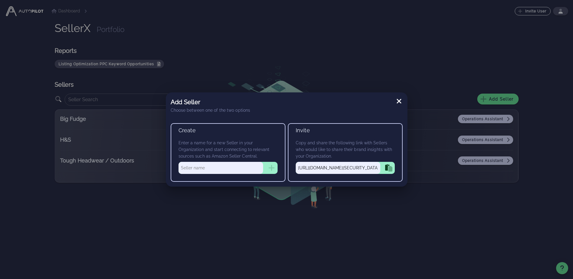
click at [259, 170] on input "text" at bounding box center [221, 168] width 85 height 12
type input "Rhino"
click at [273, 167] on icon "button" at bounding box center [271, 167] width 7 height 7
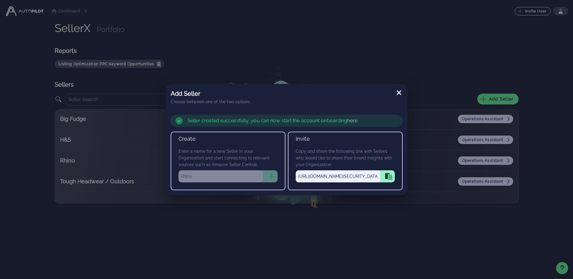
click at [349, 120] on link "here" at bounding box center [352, 121] width 10 height 6
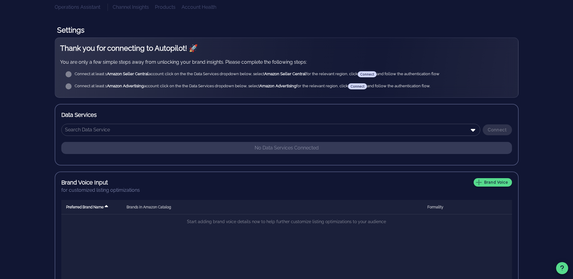
scroll to position [60, 0]
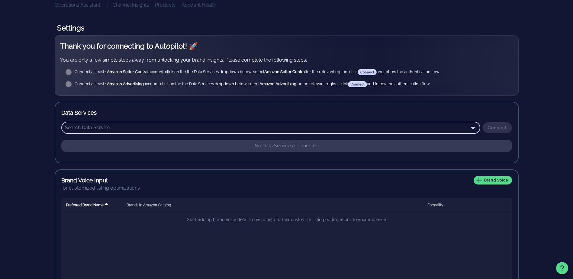
click at [467, 126] on input "text" at bounding box center [266, 128] width 403 height 10
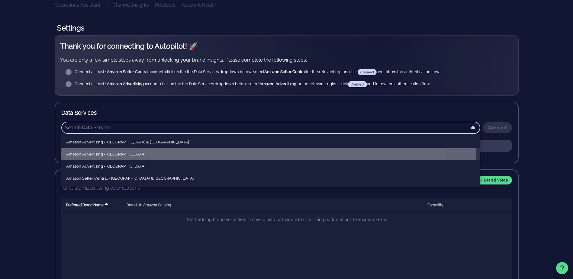
click at [138, 155] on div "Amazon Advertising - [GEOGRAPHIC_DATA]" at bounding box center [270, 154] width 409 height 5
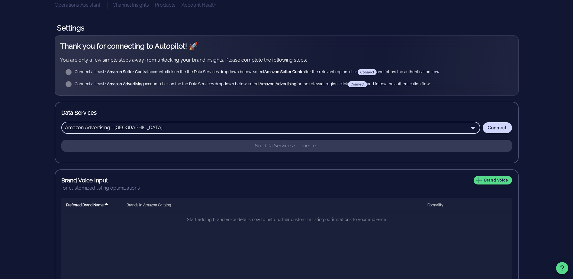
click at [250, 125] on input "Amazon Advertising - [GEOGRAPHIC_DATA]" at bounding box center [266, 128] width 403 height 10
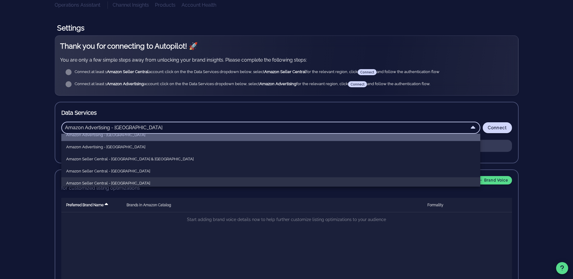
scroll to position [30, 0]
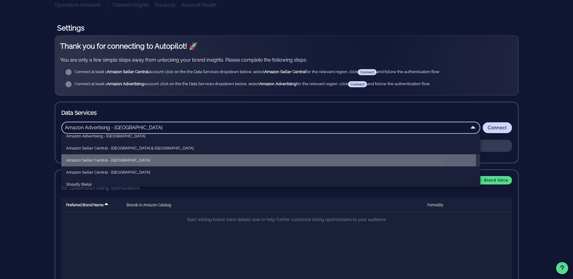
click at [314, 163] on div "Amazon Seller Central - [GEOGRAPHIC_DATA]" at bounding box center [270, 161] width 409 height 10
type input "Amazon Seller Central - [GEOGRAPHIC_DATA]"
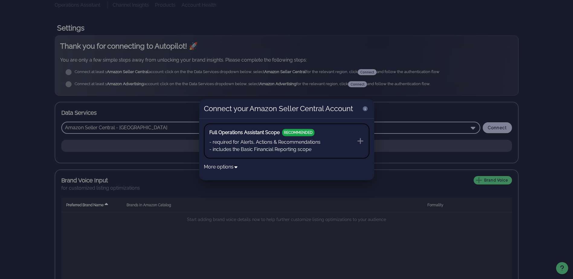
click at [335, 136] on button "Full Operations Assistant Scope RECOMMENDED - required for Alerts, Actions & Re…" at bounding box center [287, 141] width 166 height 35
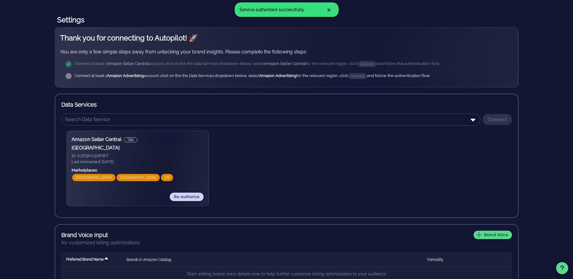
scroll to position [91, 0]
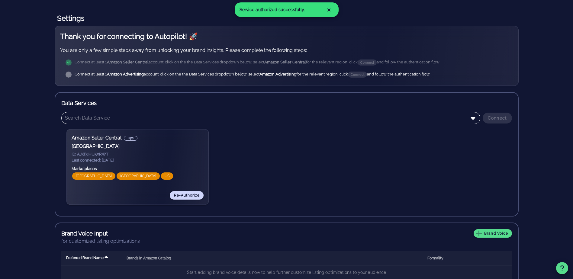
click at [468, 117] on input "text" at bounding box center [266, 118] width 403 height 10
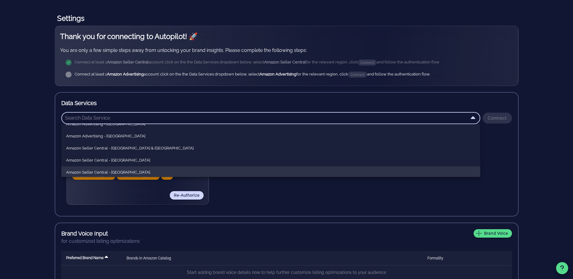
scroll to position [30, 0]
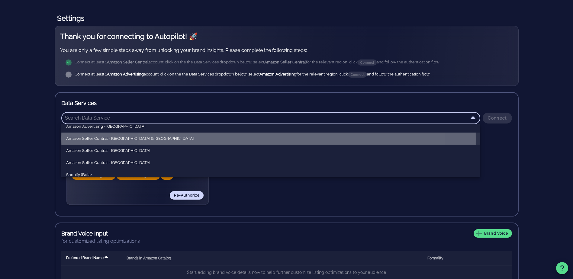
click at [206, 137] on div "Amazon Seller Central - [GEOGRAPHIC_DATA] & [GEOGRAPHIC_DATA]" at bounding box center [270, 138] width 409 height 5
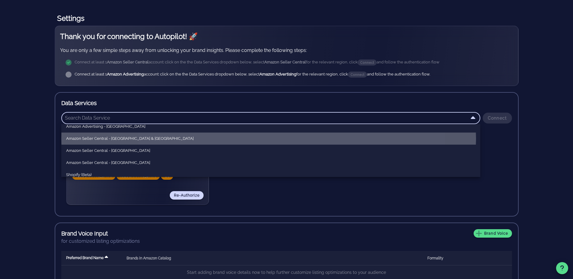
type input "Amazon Seller Central - [GEOGRAPHIC_DATA] & [GEOGRAPHIC_DATA]"
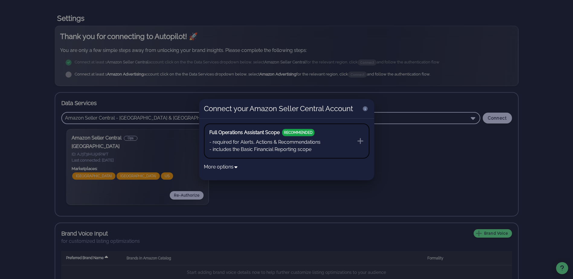
click at [304, 142] on li "- required for Alerts, Actions & Recommendations" at bounding box center [264, 142] width 111 height 7
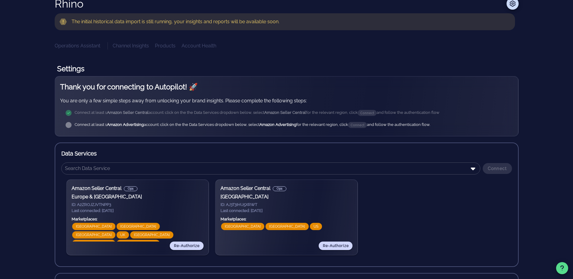
scroll to position [60, 0]
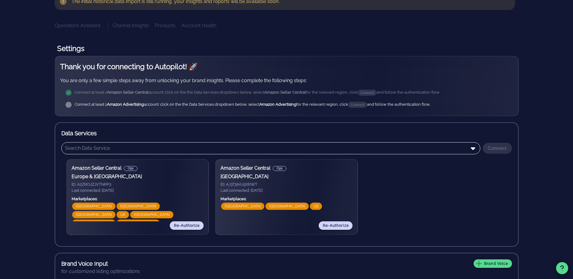
click at [268, 151] on input "text" at bounding box center [266, 149] width 403 height 10
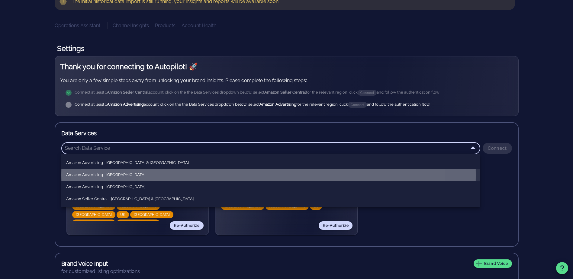
click at [190, 170] on div "Amazon Advertising - [GEOGRAPHIC_DATA]" at bounding box center [270, 175] width 409 height 10
type input "Amazon Advertising - [GEOGRAPHIC_DATA]"
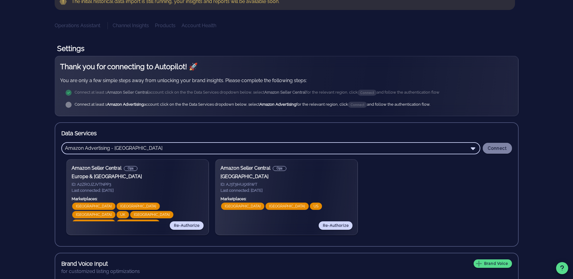
click at [498, 149] on span "Connect" at bounding box center [498, 148] width 20 height 5
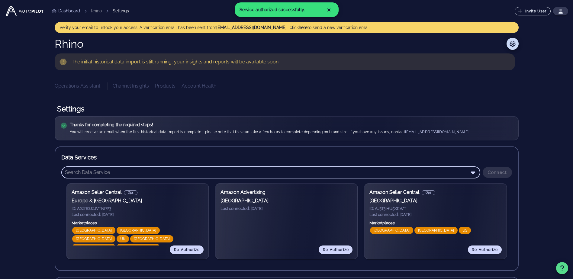
click at [448, 172] on input "text" at bounding box center [266, 173] width 403 height 10
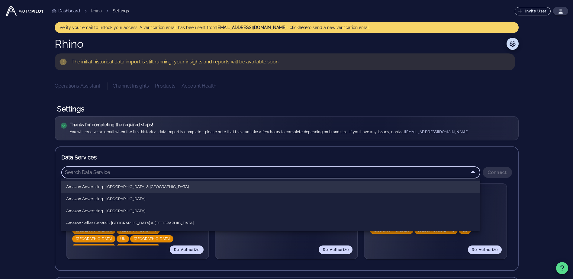
click at [302, 183] on div "Amazon Advertising - [GEOGRAPHIC_DATA] & [GEOGRAPHIC_DATA]" at bounding box center [270, 187] width 409 height 10
type input "Amazon Advertising - [GEOGRAPHIC_DATA] & [GEOGRAPHIC_DATA]"
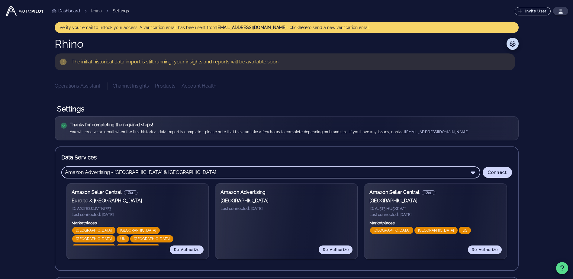
click at [69, 13] on link "Dashboard" at bounding box center [66, 11] width 28 height 6
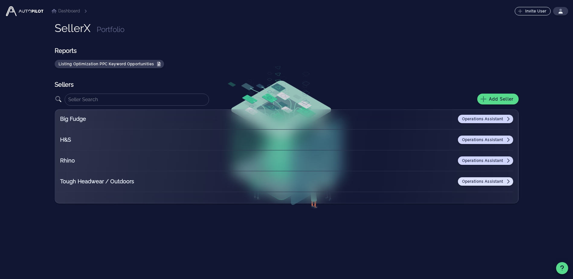
click at [461, 179] on link "Operations Assistant" at bounding box center [485, 181] width 55 height 8
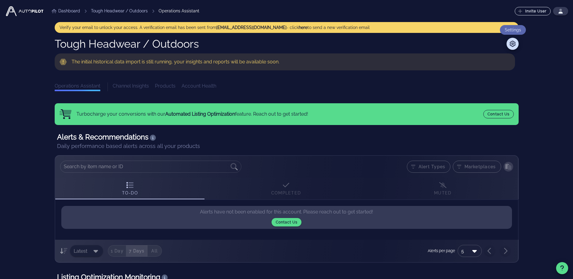
click at [515, 41] on icon at bounding box center [512, 44] width 7 height 6
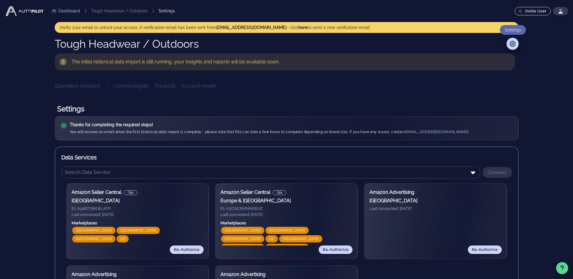
click at [59, 10] on link "Dashboard" at bounding box center [66, 11] width 28 height 6
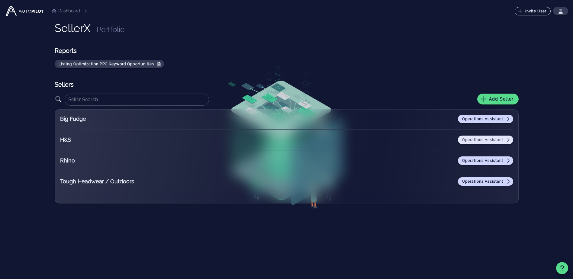
click at [480, 142] on link "Operations Assistant" at bounding box center [485, 140] width 55 height 8
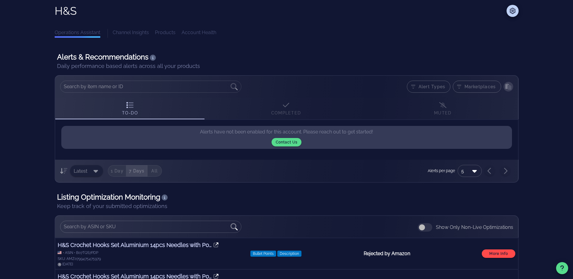
scroll to position [30, 0]
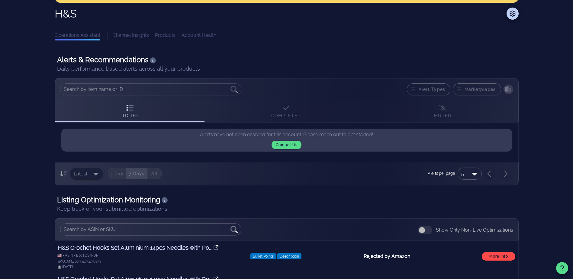
drag, startPoint x: 197, startPoint y: 36, endPoint x: 182, endPoint y: 47, distance: 19.1
click at [197, 36] on div "Channel Insights Products Account Health" at bounding box center [316, 36] width 406 height 9
click at [509, 15] on icon at bounding box center [512, 14] width 7 height 6
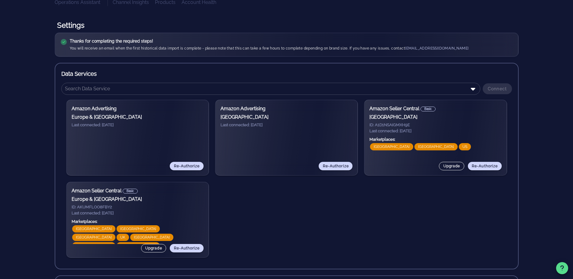
scroll to position [40, 0]
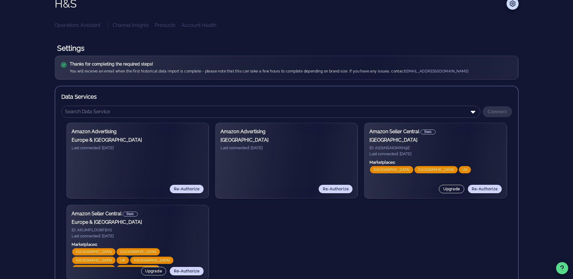
click at [155, 144] on div "Amazon Advertising [GEOGRAPHIC_DATA] & [GEOGRAPHIC_DATA] Last connected: [DATE]" at bounding box center [138, 139] width 132 height 23
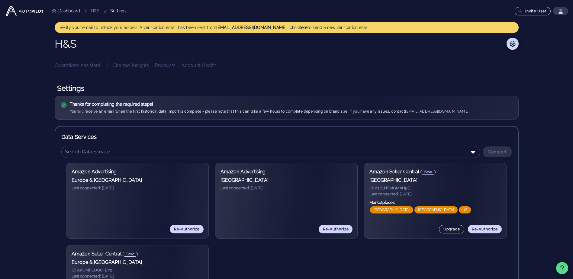
click at [195, 66] on div "Channel Insights Products Account Health" at bounding box center [316, 65] width 406 height 7
click at [88, 69] on div "H&S Operations Assistant Channel Insights Products Account Health Settings Than…" at bounding box center [287, 254] width 464 height 433
click at [116, 114] on div "You will receive an email when the first historical data import is complete - p…" at bounding box center [269, 111] width 399 height 6
